Goal: Information Seeking & Learning: Learn about a topic

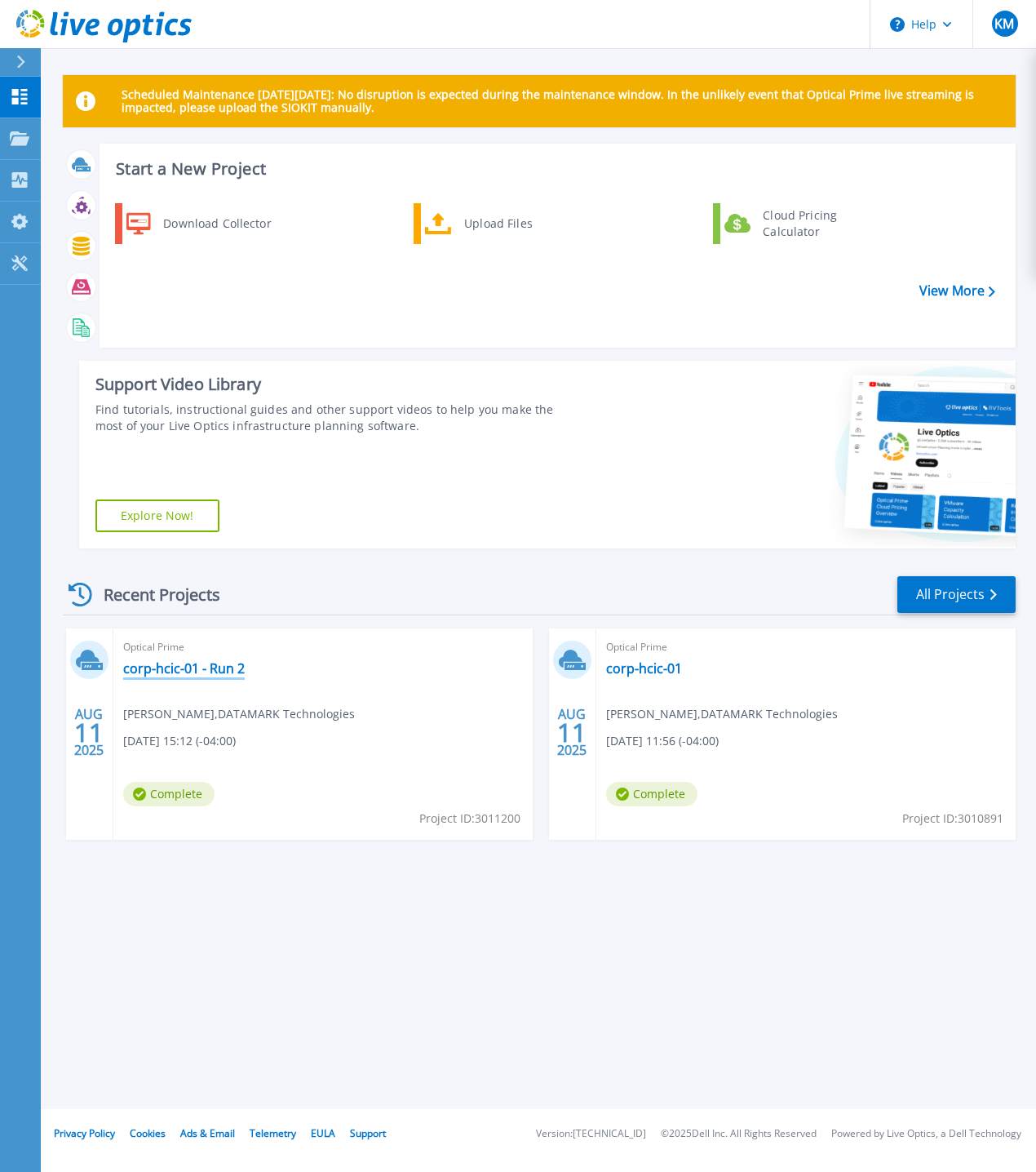
click at [186, 667] on link "corp-hcic-01 - Run 2" at bounding box center [184, 668] width 122 height 17
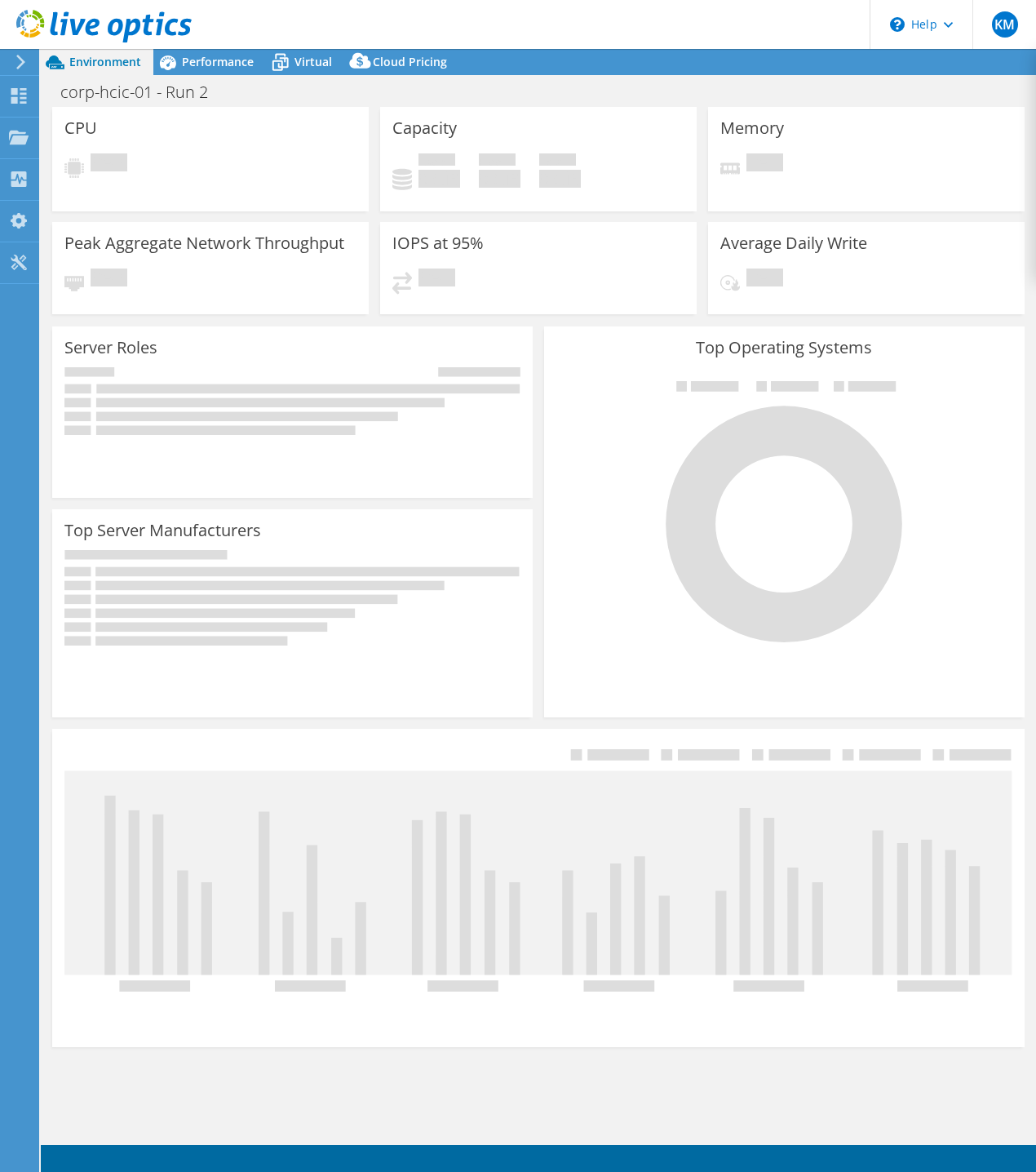
select select "USD"
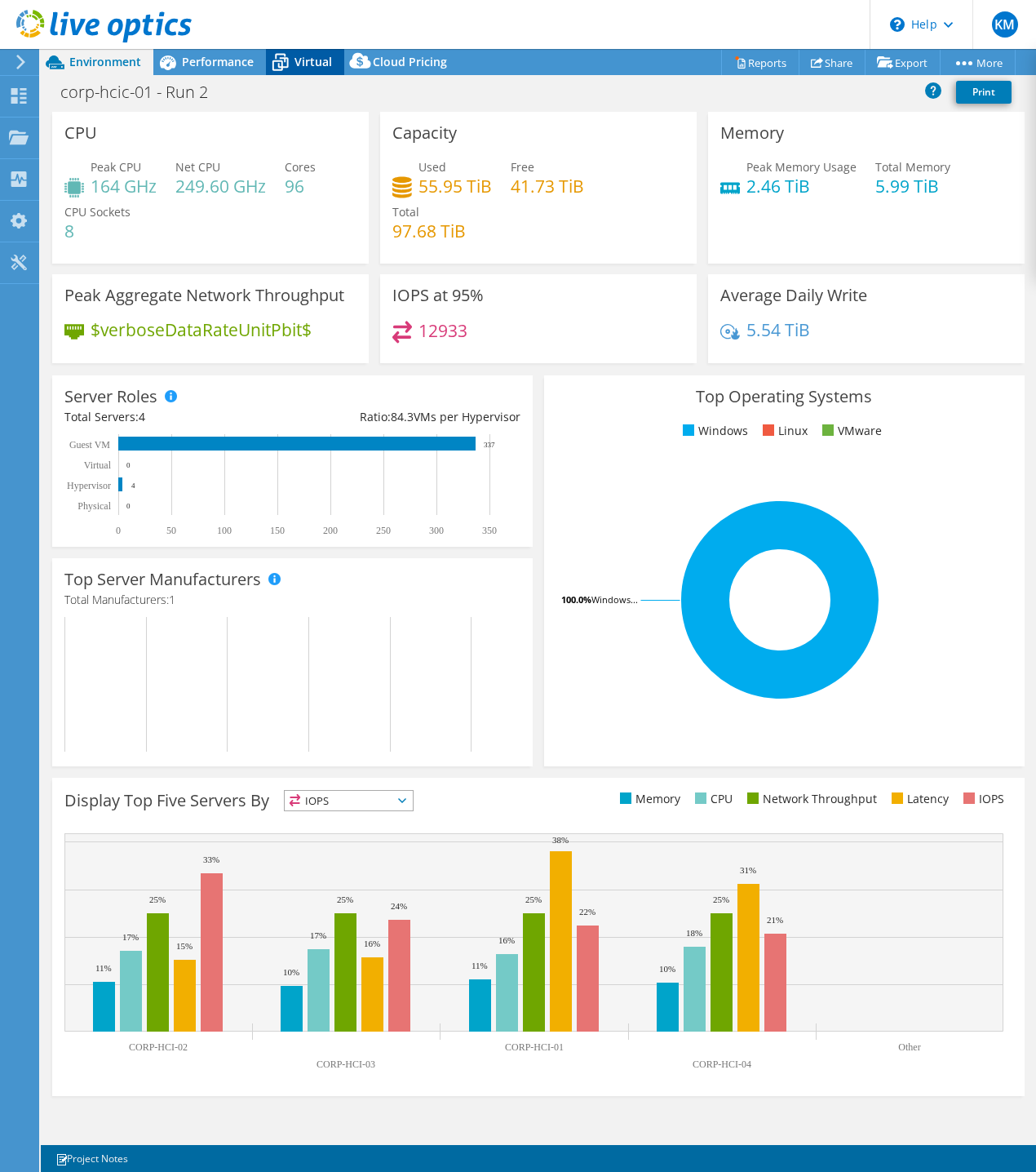
click at [314, 60] on span "Virtual" at bounding box center [312, 61] width 37 height 16
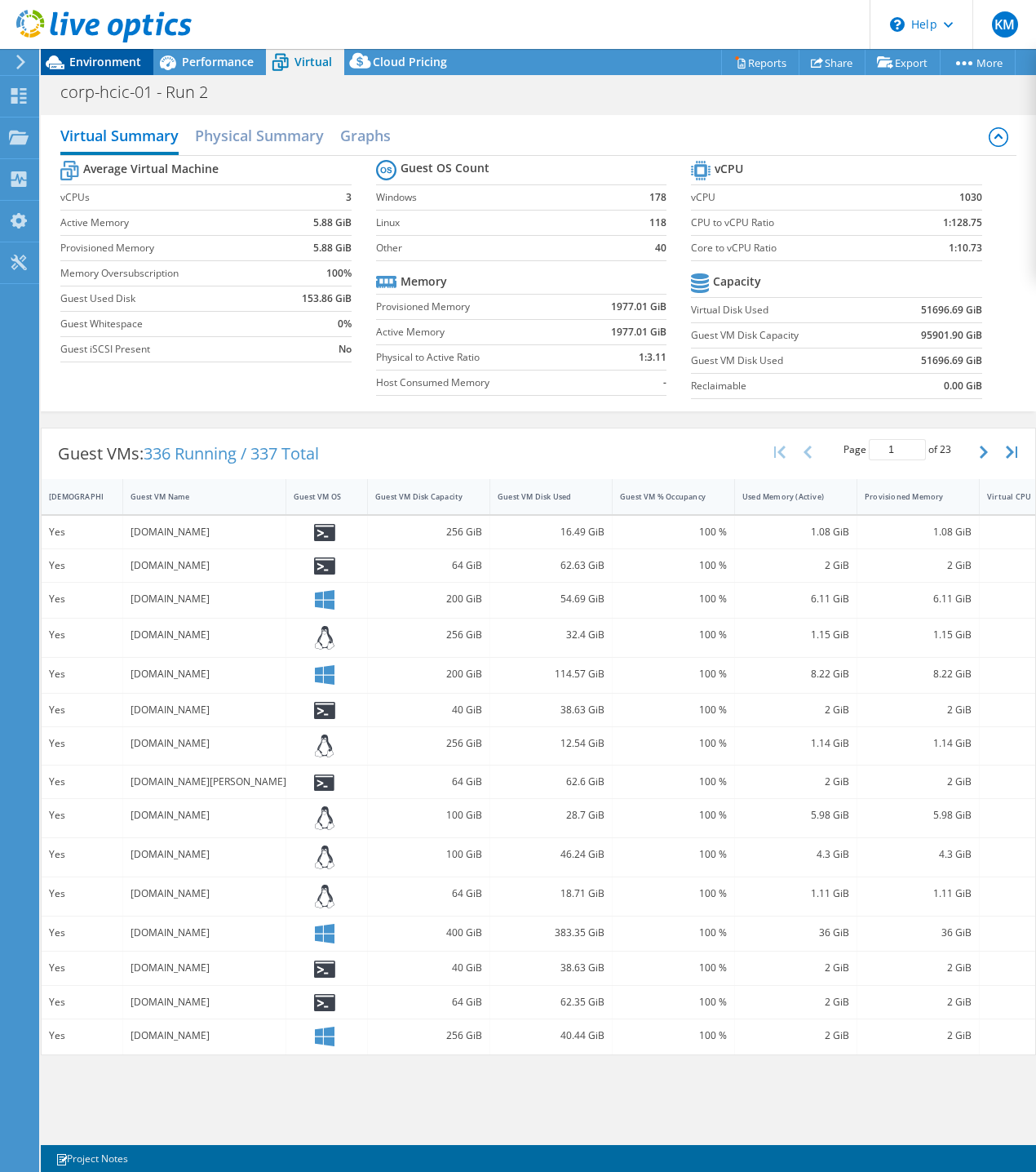
click at [90, 57] on span "Environment" at bounding box center [105, 61] width 72 height 16
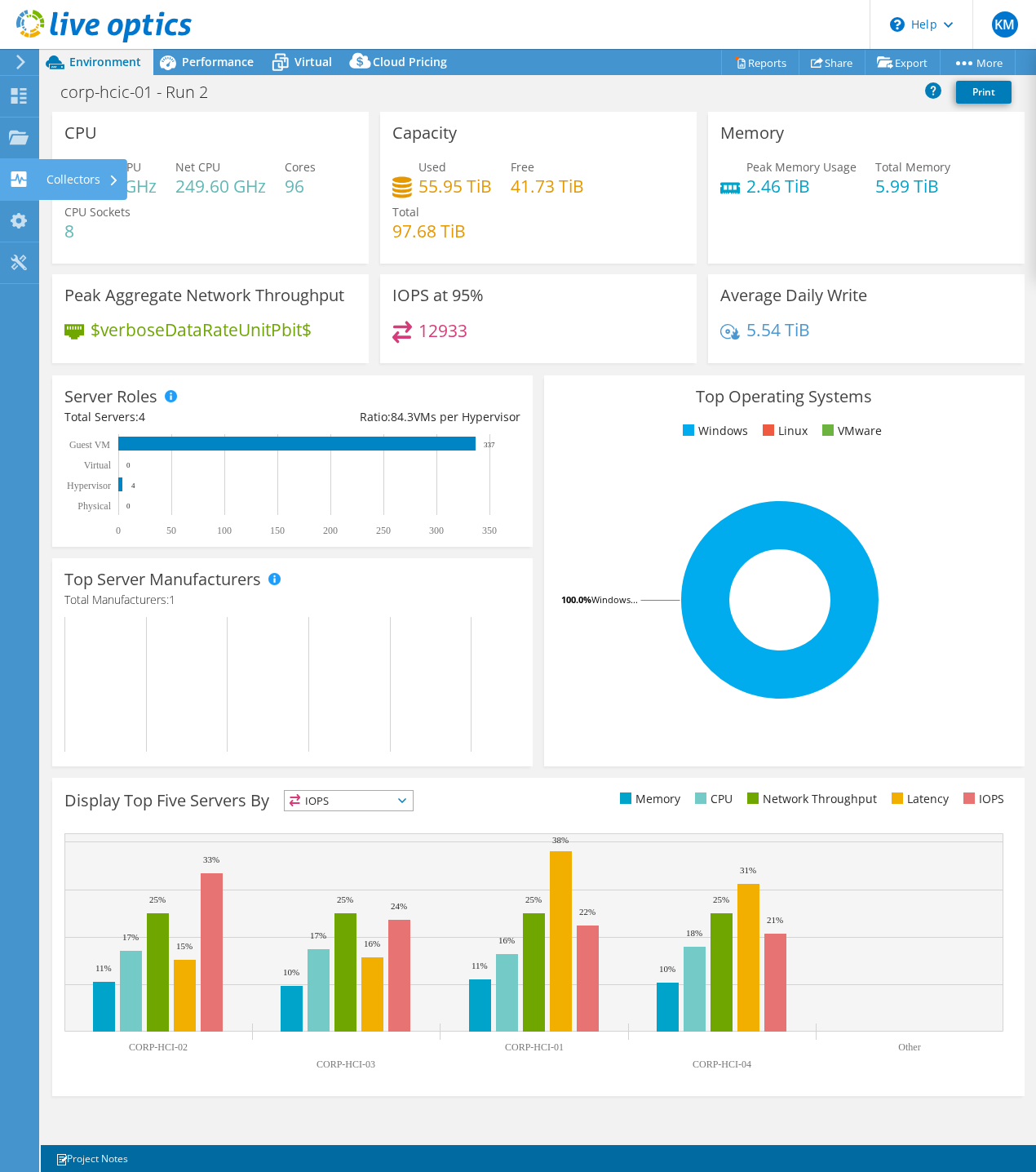
click at [18, 177] on icon at bounding box center [19, 179] width 20 height 16
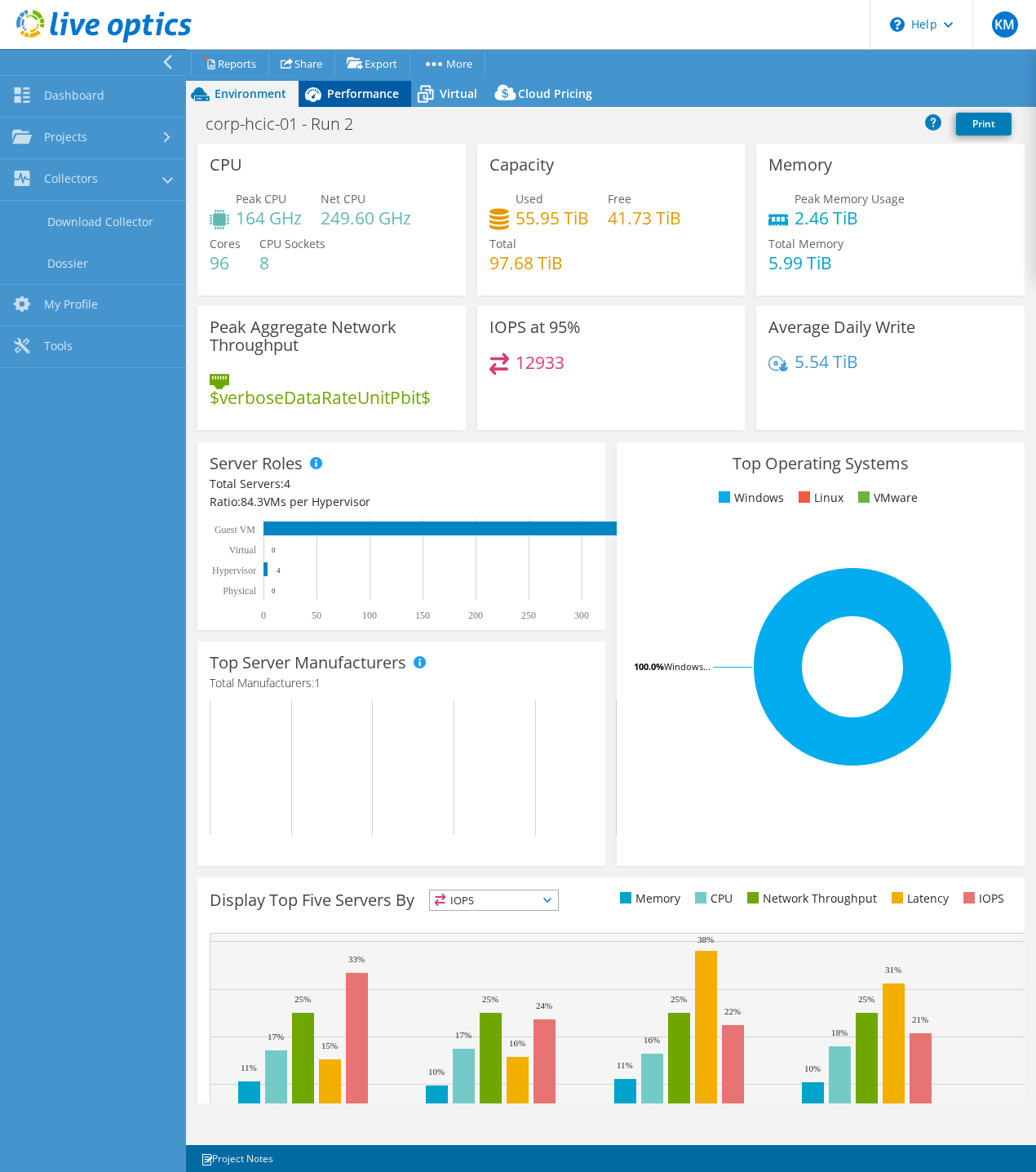
click at [363, 99] on span "Performance" at bounding box center [363, 93] width 72 height 16
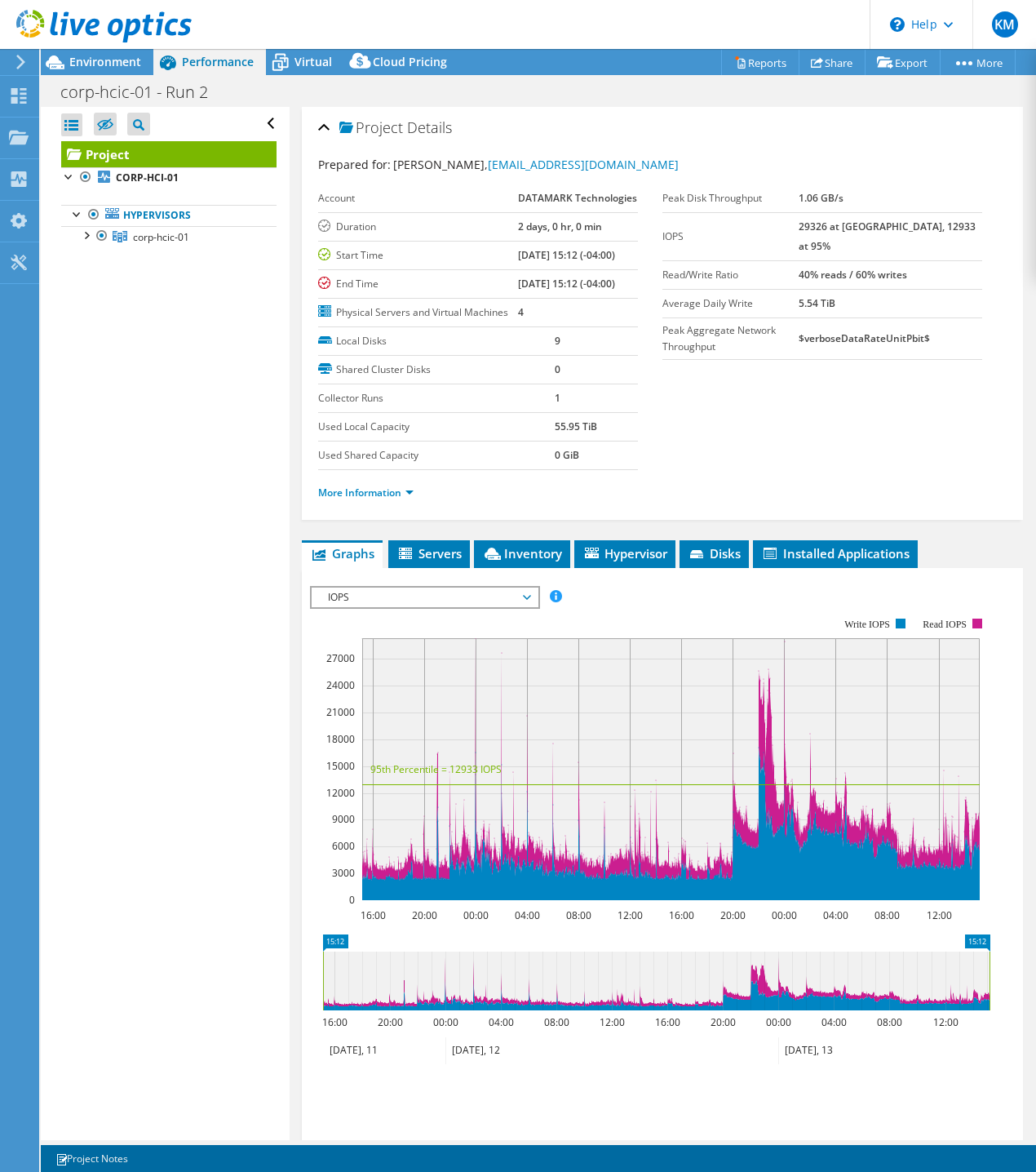
click at [394, 607] on span "IOPS" at bounding box center [424, 598] width 210 height 20
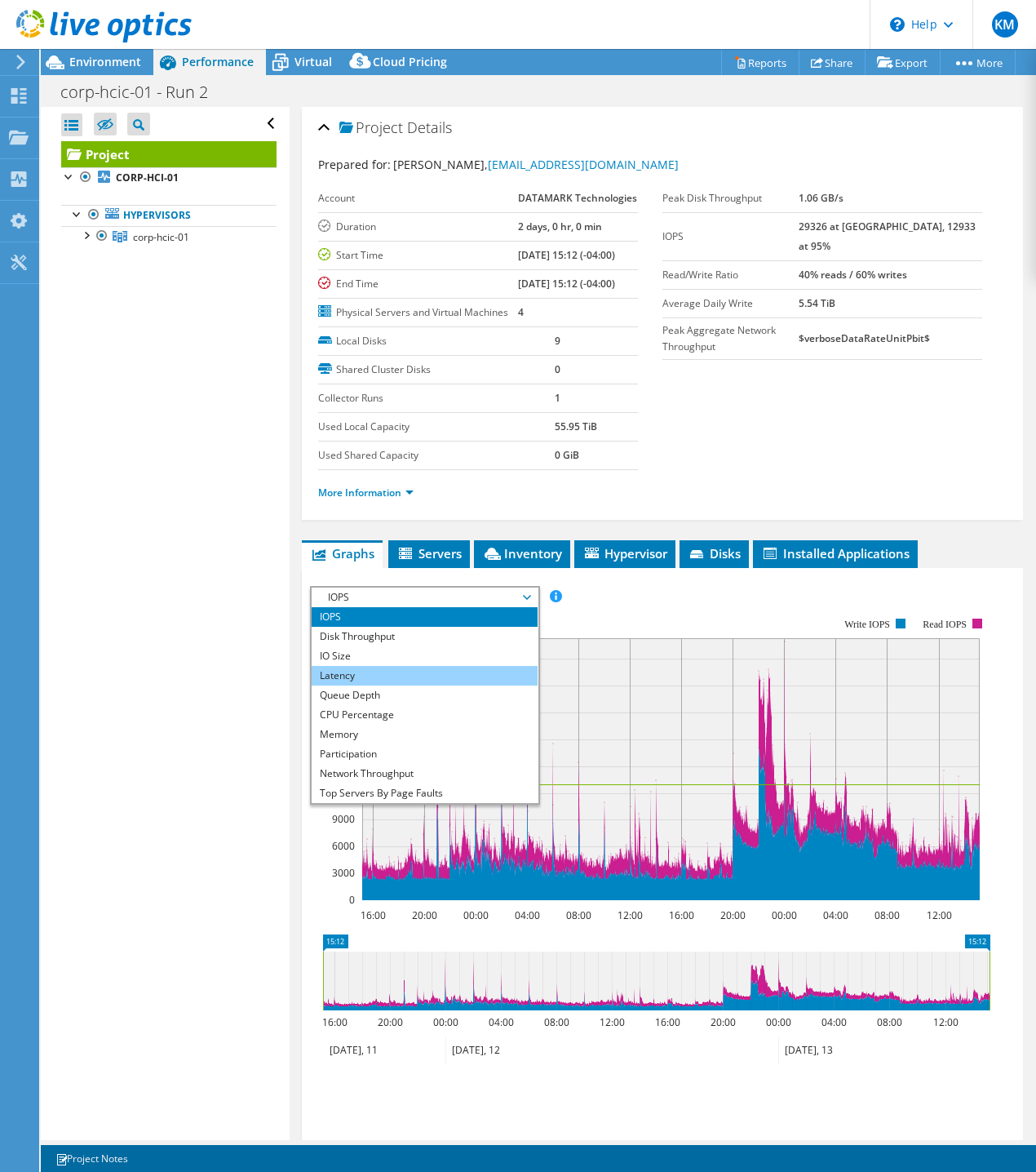
click at [366, 685] on li "Latency" at bounding box center [424, 676] width 226 height 20
